Goal: Task Accomplishment & Management: Use online tool/utility

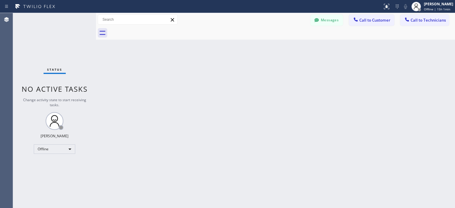
click at [28, 54] on div "Status No active tasks Change activity state to start receiving tasks. [PERSON_…" at bounding box center [54, 110] width 83 height 195
click at [62, 148] on div "Offline" at bounding box center [54, 148] width 41 height 9
click at [64, 161] on li "Available" at bounding box center [54, 164] width 40 height 7
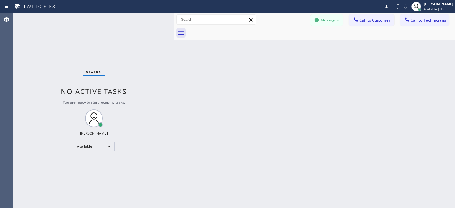
drag, startPoint x: 96, startPoint y: 39, endPoint x: 183, endPoint y: 49, distance: 88.0
click at [174, 49] on div at bounding box center [174, 110] width 0 height 195
click at [307, 162] on div "Back to Dashboard Change Sender ID Customers Technicians AA [PERSON_NAME] [DATE…" at bounding box center [319, 110] width 272 height 195
click at [23, 106] on div "Status No active tasks You are ready to start receiving tasks. [PERSON_NAME] Av…" at bounding box center [98, 110] width 170 height 195
click at [325, 15] on button "Messages" at bounding box center [326, 20] width 33 height 11
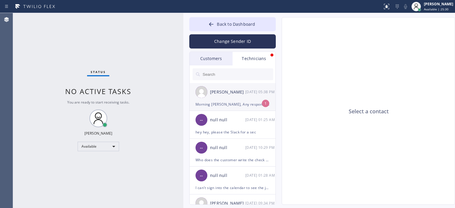
drag, startPoint x: 236, startPoint y: 92, endPoint x: 235, endPoint y: 87, distance: 4.7
click at [235, 87] on div "[PERSON_NAME] [DATE] 05:38 PM" at bounding box center [232, 92] width 86 height 18
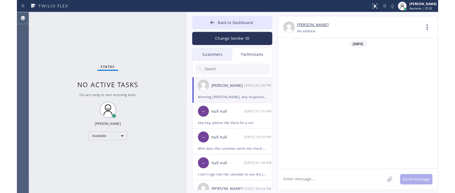
scroll to position [38401, 0]
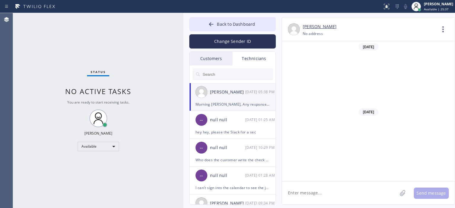
click at [214, 60] on div "Customers" at bounding box center [210, 59] width 43 height 14
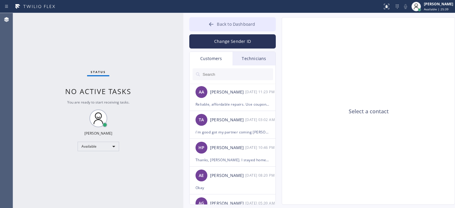
click at [205, 25] on button "Back to Dashboard" at bounding box center [232, 24] width 86 height 14
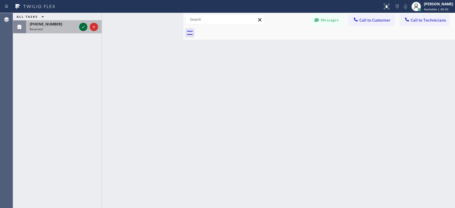
click at [84, 28] on icon at bounding box center [83, 26] width 7 height 7
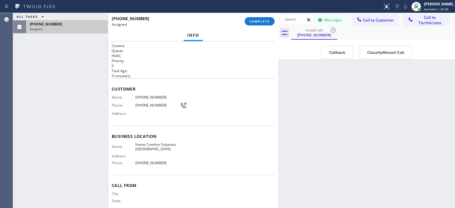
drag, startPoint x: 184, startPoint y: 40, endPoint x: 284, endPoint y: 51, distance: 100.4
click at [284, 51] on div "ALL TASKS ALL TASKS ACTIVE TASKS TASKS IN WRAP UP [PHONE_NUMBER] Assigned [PHON…" at bounding box center [234, 110] width 442 height 195
click at [266, 22] on span "COMPLETE" at bounding box center [259, 21] width 20 height 4
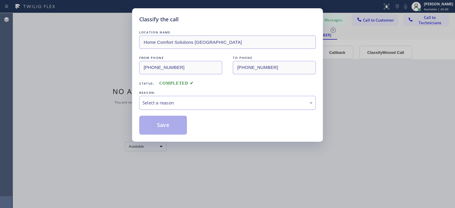
click at [217, 107] on div "Select a reason" at bounding box center [227, 103] width 176 height 14
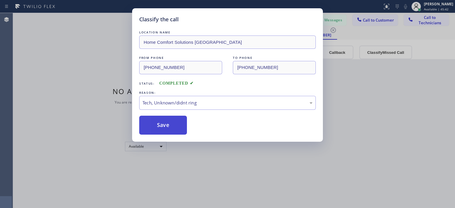
click at [165, 123] on button "Save" at bounding box center [163, 125] width 48 height 19
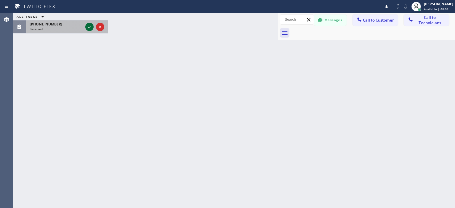
click at [91, 29] on icon at bounding box center [89, 26] width 7 height 7
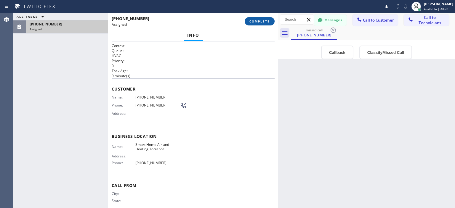
click at [266, 19] on span "COMPLETE" at bounding box center [259, 21] width 20 height 4
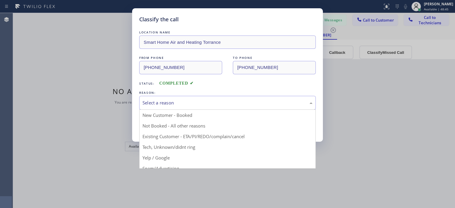
click at [216, 102] on div "Select a reason" at bounding box center [227, 102] width 170 height 7
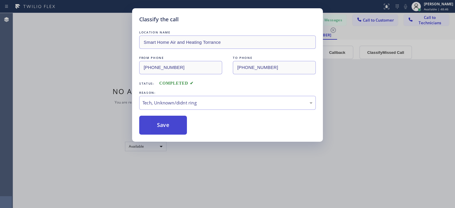
click at [167, 124] on button "Save" at bounding box center [163, 125] width 48 height 19
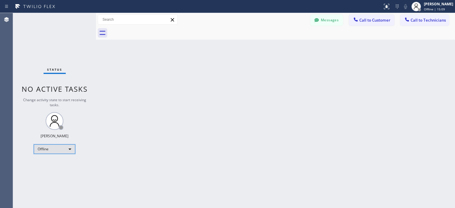
click at [44, 152] on div "Offline" at bounding box center [54, 148] width 41 height 9
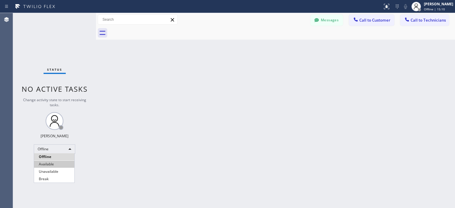
click at [50, 163] on li "Available" at bounding box center [54, 164] width 40 height 7
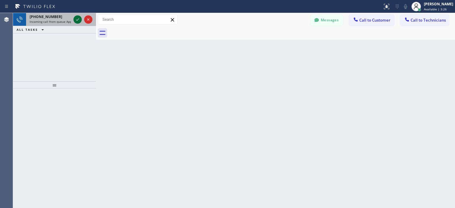
click at [80, 20] on icon at bounding box center [77, 19] width 7 height 7
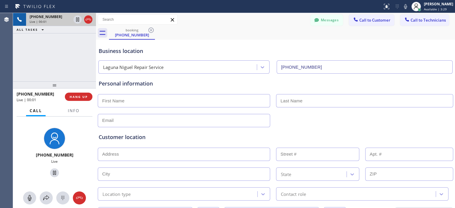
type input "(949) 202-5983"
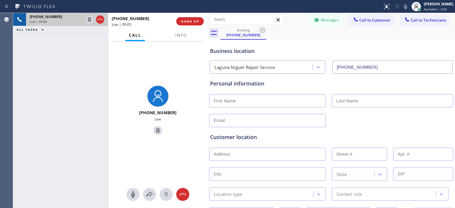
drag, startPoint x: 95, startPoint y: 33, endPoint x: 210, endPoint y: 53, distance: 116.1
click at [207, 53] on div at bounding box center [207, 110] width 0 height 195
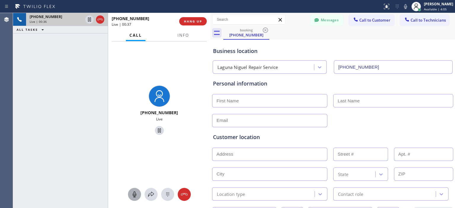
click at [134, 192] on icon at bounding box center [135, 195] width 4 height 6
click at [23, 85] on div "+16503872848 Live | 02:10 ALL TASKS ALL TASKS ACTIVE TASKS TASKS IN WRAP UP" at bounding box center [60, 110] width 95 height 195
click at [150, 196] on icon at bounding box center [150, 194] width 7 height 7
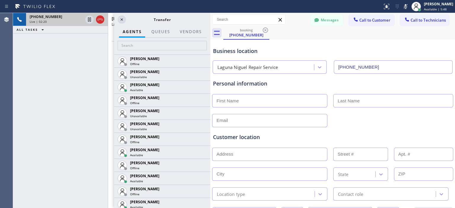
click at [18, 72] on div "+16503872848 Live | 02:20 ALL TASKS ALL TASKS ACTIVE TASKS TASKS IN WRAP UP" at bounding box center [60, 110] width 95 height 195
click at [155, 45] on input "text" at bounding box center [162, 45] width 89 height 9
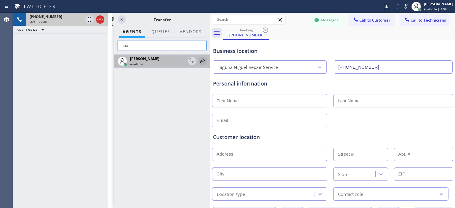
type input "niza"
click at [204, 61] on icon at bounding box center [202, 61] width 5 height 4
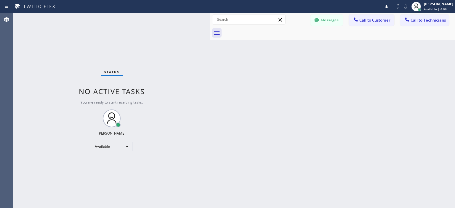
click at [22, 92] on div "Status No active tasks You are ready to start receiving tasks. [PERSON_NAME] Av…" at bounding box center [111, 110] width 197 height 195
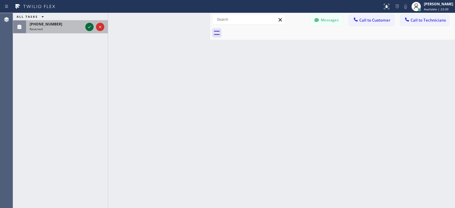
click at [90, 26] on icon at bounding box center [89, 26] width 7 height 7
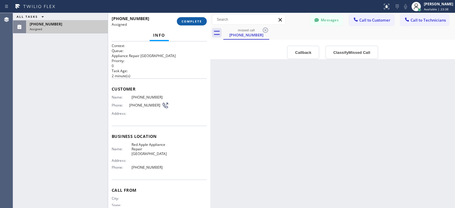
click at [190, 19] on span "COMPLETE" at bounding box center [192, 21] width 20 height 4
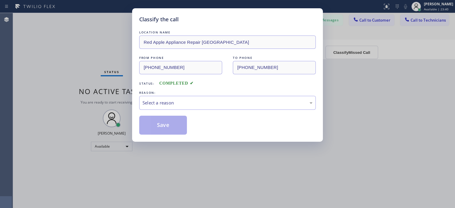
click at [383, 101] on div "Classify the call LOCATION NAME Red Apple Appliance Repair Sunnyvale FROM PHONE…" at bounding box center [227, 104] width 455 height 208
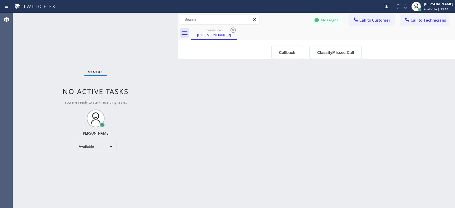
drag, startPoint x: 95, startPoint y: 37, endPoint x: 177, endPoint y: 41, distance: 82.1
click at [178, 41] on div at bounding box center [178, 110] width 0 height 195
click at [232, 30] on icon at bounding box center [232, 30] width 7 height 7
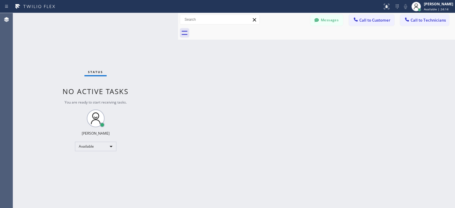
click at [27, 69] on div "Status No active tasks You are ready to start receiving tasks. Vasyl Kuzmenko A…" at bounding box center [95, 110] width 165 height 195
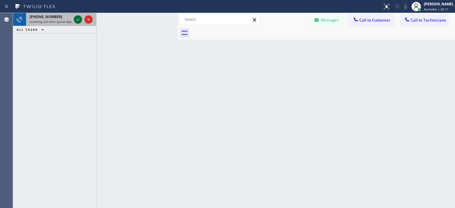
click at [77, 20] on icon at bounding box center [77, 19] width 7 height 7
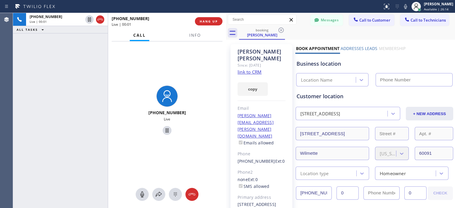
type input "(630) 394-6070"
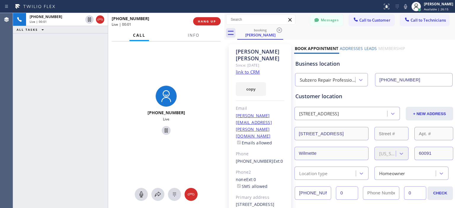
drag, startPoint x: 179, startPoint y: 34, endPoint x: 225, endPoint y: 47, distance: 48.1
click at [224, 47] on div at bounding box center [224, 110] width 0 height 195
click at [251, 69] on link "link to CRM" at bounding box center [248, 72] width 24 height 6
click at [140, 192] on icon at bounding box center [141, 194] width 7 height 7
click at [19, 77] on div "+13122183412 Live | 03:16 ALL TASKS ALL TASKS ACTIVE TASKS TASKS IN WRAP UP (73…" at bounding box center [60, 110] width 95 height 195
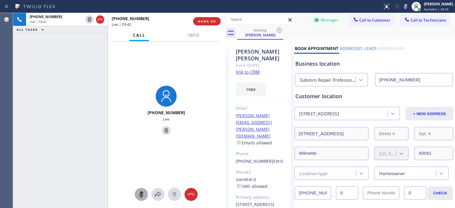
click at [25, 79] on div "+13122183412 Live | 03:41 ALL TASKS ALL TASKS ACTIVE TASKS TASKS IN WRAP UP" at bounding box center [60, 110] width 95 height 195
click at [143, 195] on icon at bounding box center [141, 194] width 7 height 7
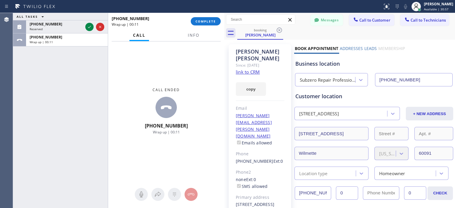
click at [25, 81] on div "ALL TASKS ALL TASKS ACTIVE TASKS TASKS IN WRAP UP (925) 378-0006 Reserved +1312…" at bounding box center [60, 110] width 95 height 195
click at [211, 23] on span "COMPLETE" at bounding box center [205, 21] width 20 height 4
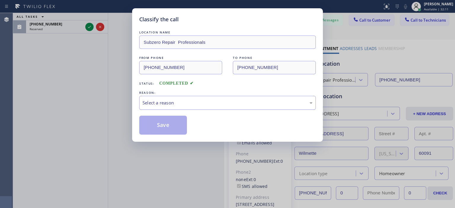
click at [212, 105] on div "Select a reason" at bounding box center [227, 102] width 170 height 7
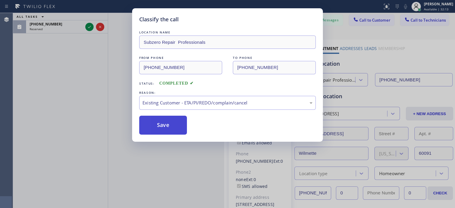
drag, startPoint x: 172, startPoint y: 125, endPoint x: 159, endPoint y: 123, distance: 13.2
click at [171, 125] on button "Save" at bounding box center [163, 125] width 48 height 19
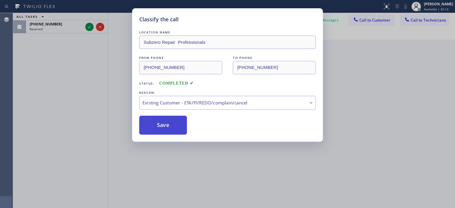
click at [159, 123] on button "Save" at bounding box center [163, 125] width 48 height 19
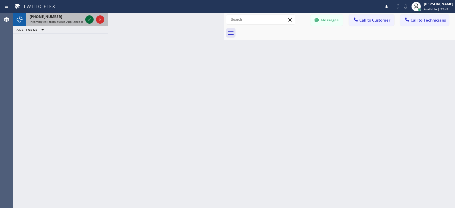
click at [88, 19] on icon at bounding box center [89, 19] width 7 height 7
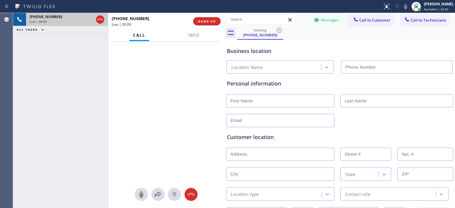
type input "(833) 384-0080"
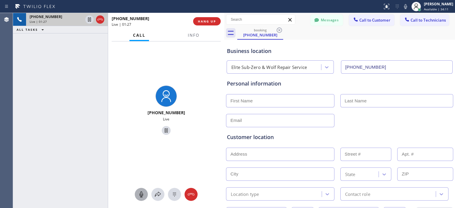
click at [143, 195] on icon at bounding box center [141, 195] width 4 height 6
click at [141, 195] on icon at bounding box center [141, 194] width 7 height 7
drag, startPoint x: 187, startPoint y: 114, endPoint x: 154, endPoint y: 115, distance: 33.2
click at [154, 115] on div "+16312686357 Live" at bounding box center [166, 111] width 50 height 56
copy span "6312686357"
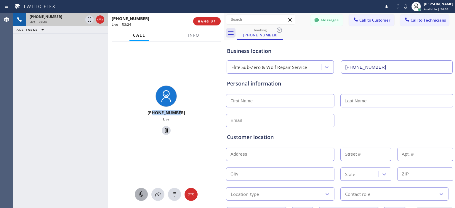
copy span "6312686357"
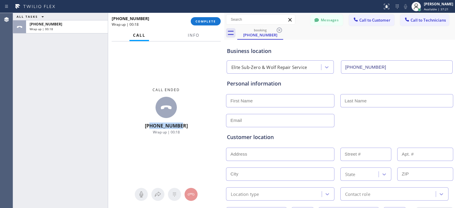
drag, startPoint x: 189, startPoint y: 124, endPoint x: 156, endPoint y: 126, distance: 32.9
click at [156, 126] on div "Call ended +16312686357 Wrap up | 00:18" at bounding box center [166, 110] width 116 height 139
copy span "6312686357"
